Goal: Task Accomplishment & Management: Complete application form

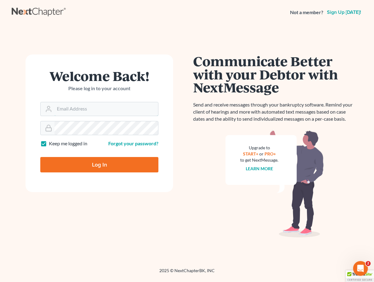
type input "farrah@fairmaxlaw.com"
click at [99, 164] on input "Log In" at bounding box center [99, 164] width 118 height 15
type input "Thinking..."
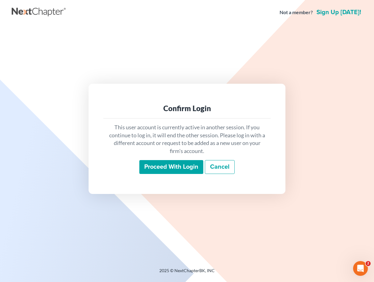
click at [151, 175] on div "This user account is currently active in another session. If you continue to lo…" at bounding box center [187, 149] width 168 height 61
click at [153, 171] on input "Proceed with login" at bounding box center [172, 167] width 64 height 14
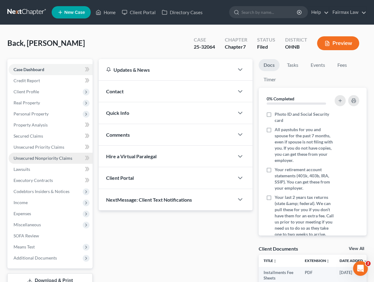
click at [67, 158] on span "Unsecured Nonpriority Claims" at bounding box center [43, 158] width 59 height 5
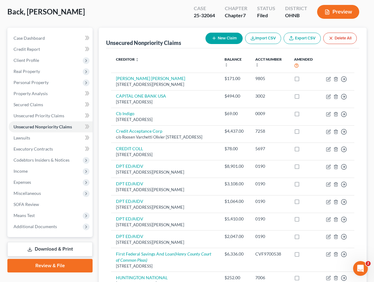
scroll to position [14, 0]
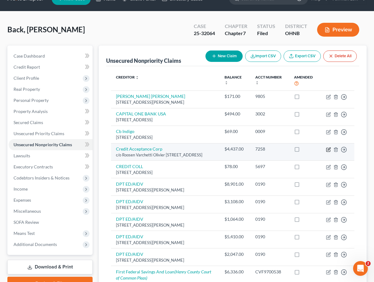
click at [328, 148] on icon "button" at bounding box center [328, 149] width 5 height 5
select select "23"
select select "14"
select select "0"
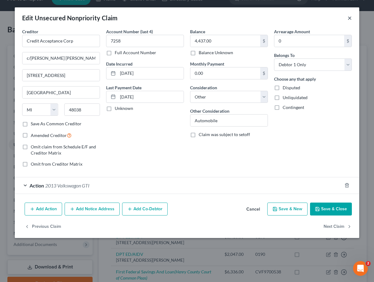
click at [350, 16] on button "×" at bounding box center [350, 17] width 4 height 7
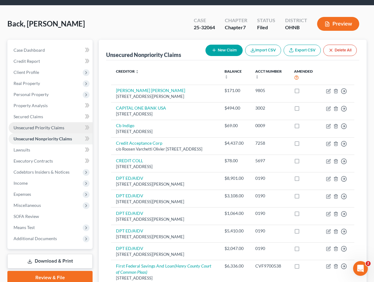
scroll to position [22, 0]
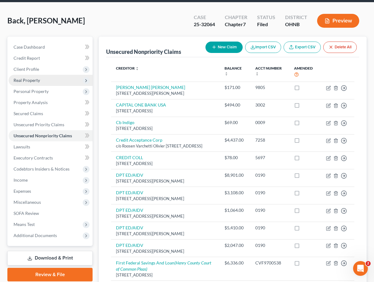
click at [47, 83] on span "Real Property" at bounding box center [51, 80] width 84 height 11
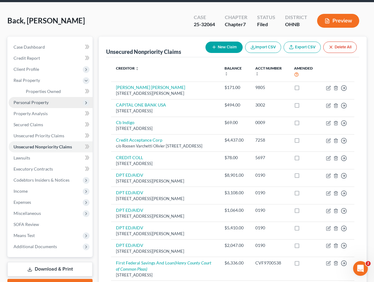
click at [52, 102] on span "Personal Property" at bounding box center [51, 102] width 84 height 11
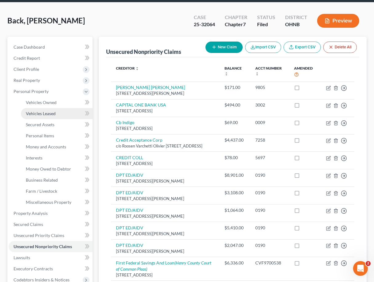
click at [52, 108] on link "Vehicles Leased" at bounding box center [57, 113] width 72 height 11
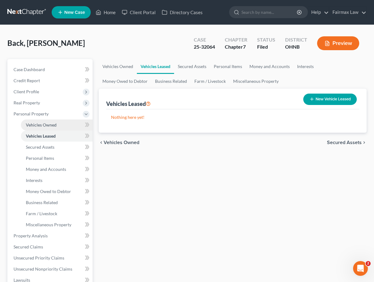
click at [54, 127] on link "Vehicles Owned" at bounding box center [57, 124] width 72 height 11
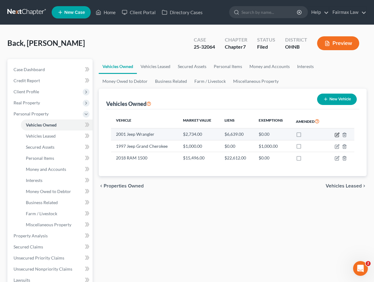
click at [337, 136] on icon "button" at bounding box center [337, 134] width 5 height 5
select select "0"
select select "25"
select select "3"
select select "0"
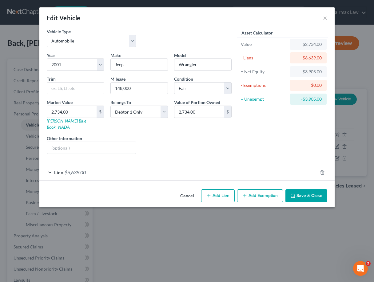
click at [289, 164] on div "Lien $6,639.00" at bounding box center [178, 172] width 278 height 16
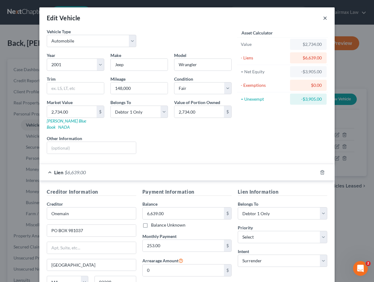
click at [327, 18] on button "×" at bounding box center [325, 17] width 4 height 7
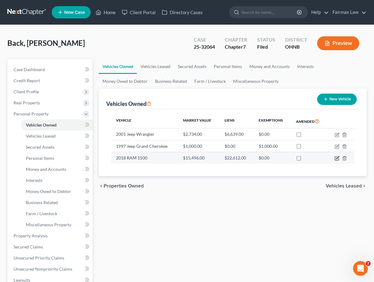
click at [338, 157] on icon "button" at bounding box center [338, 157] width 3 height 3
select select "0"
select select "8"
select select "2"
select select "0"
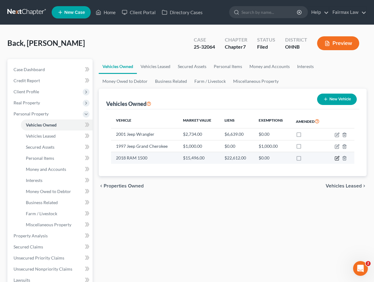
select select "45"
select select "0"
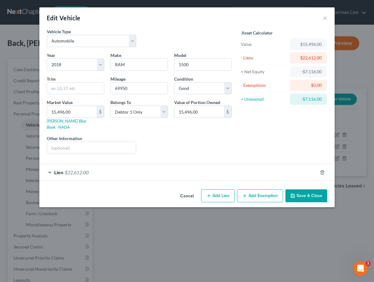
click at [286, 164] on div "Lien $22,612.00" at bounding box center [178, 172] width 278 height 16
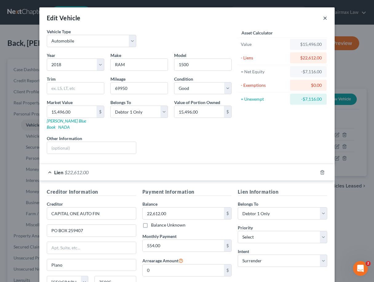
click at [325, 15] on button "×" at bounding box center [325, 17] width 4 height 7
